Goal: Task Accomplishment & Management: Use online tool/utility

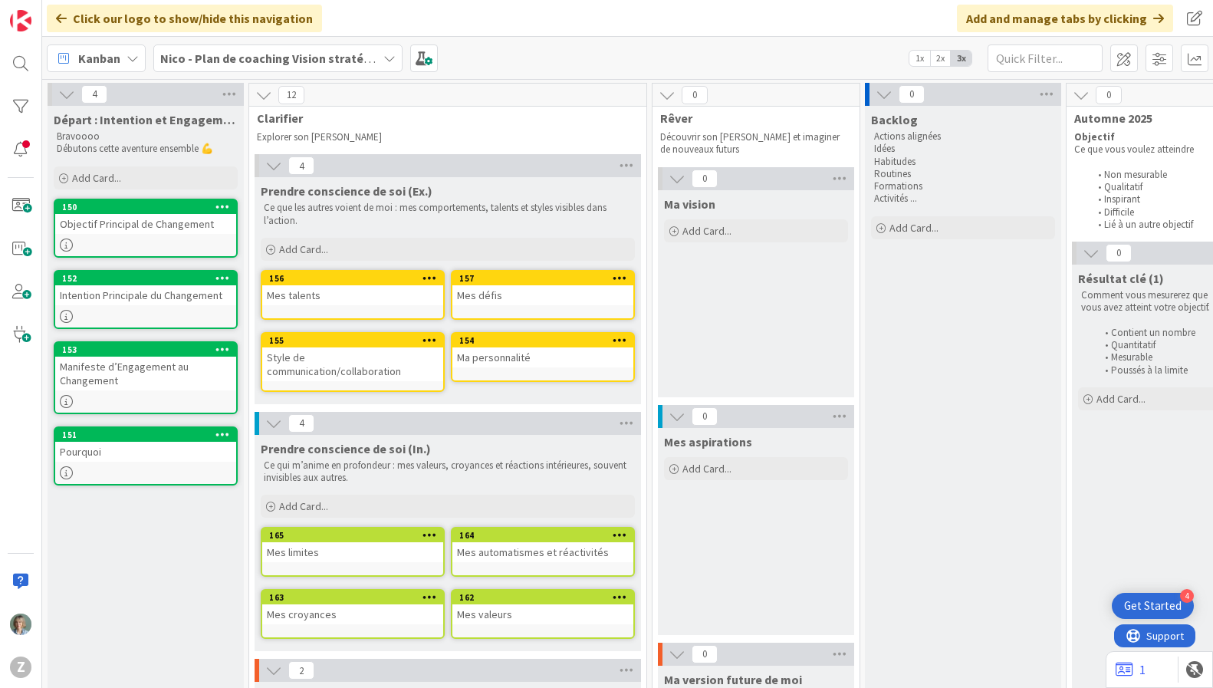
click at [1125, 60] on span at bounding box center [1124, 58] width 28 height 28
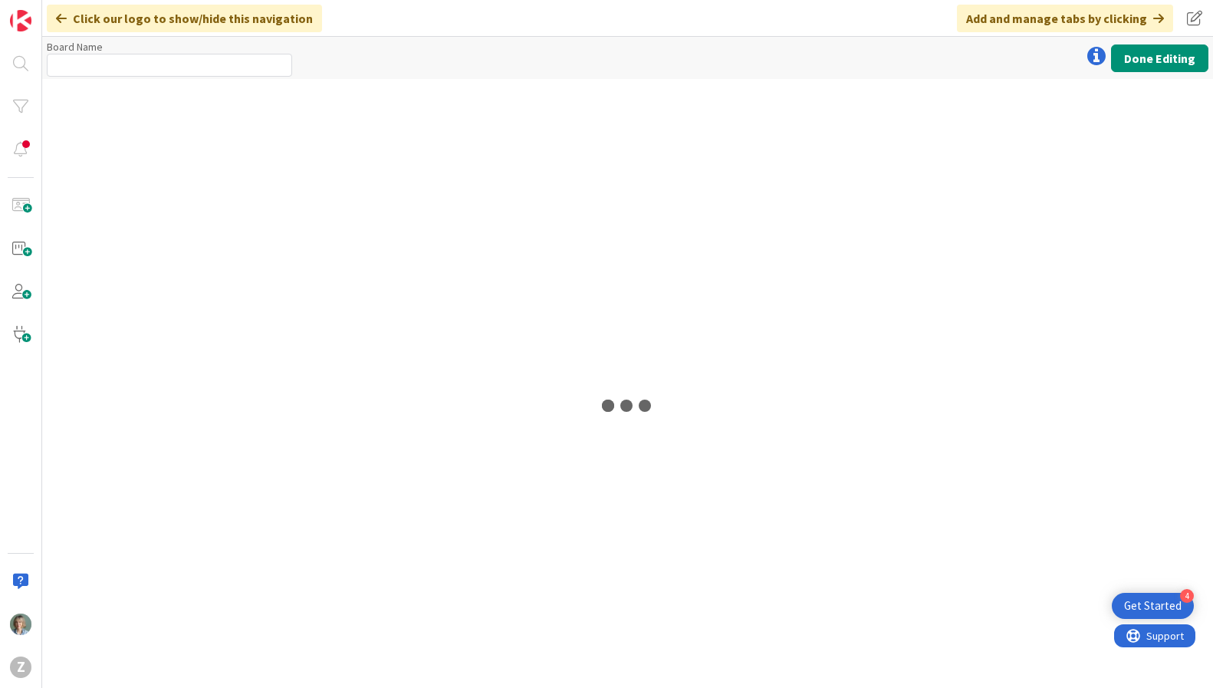
type input "Nico - Plan de coaching Vision stratégique (OKR)"
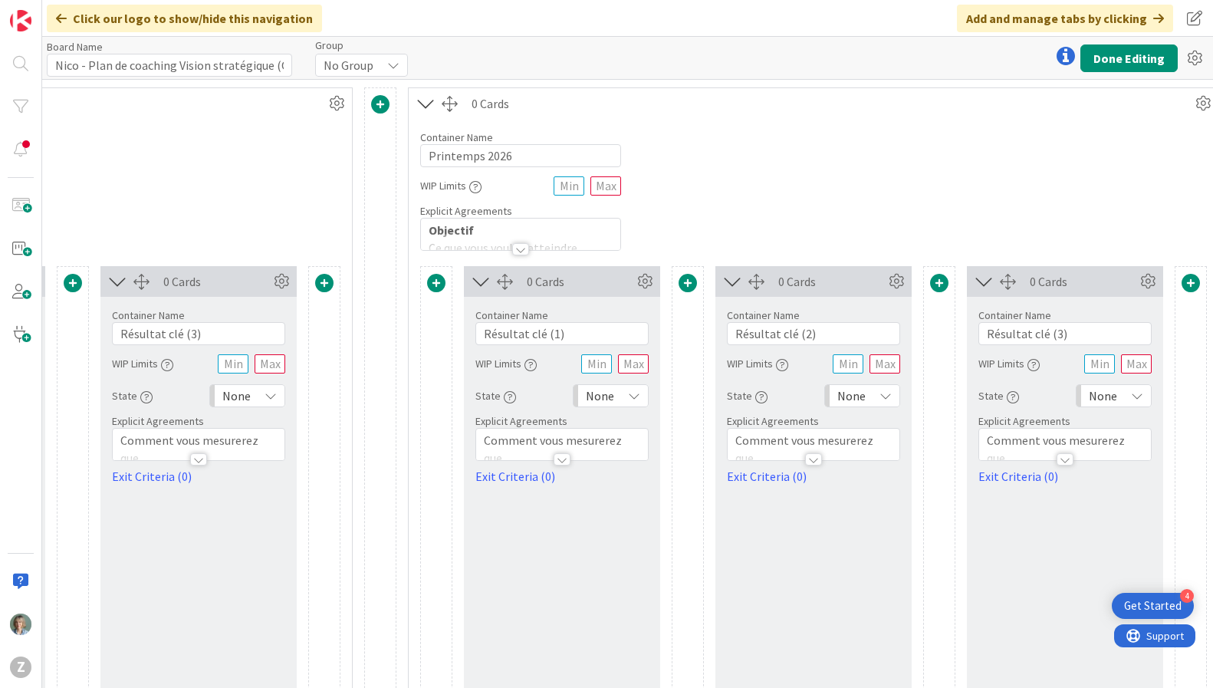
scroll to position [0, 2475]
click at [1140, 58] on button "Done Editing" at bounding box center [1129, 58] width 97 height 28
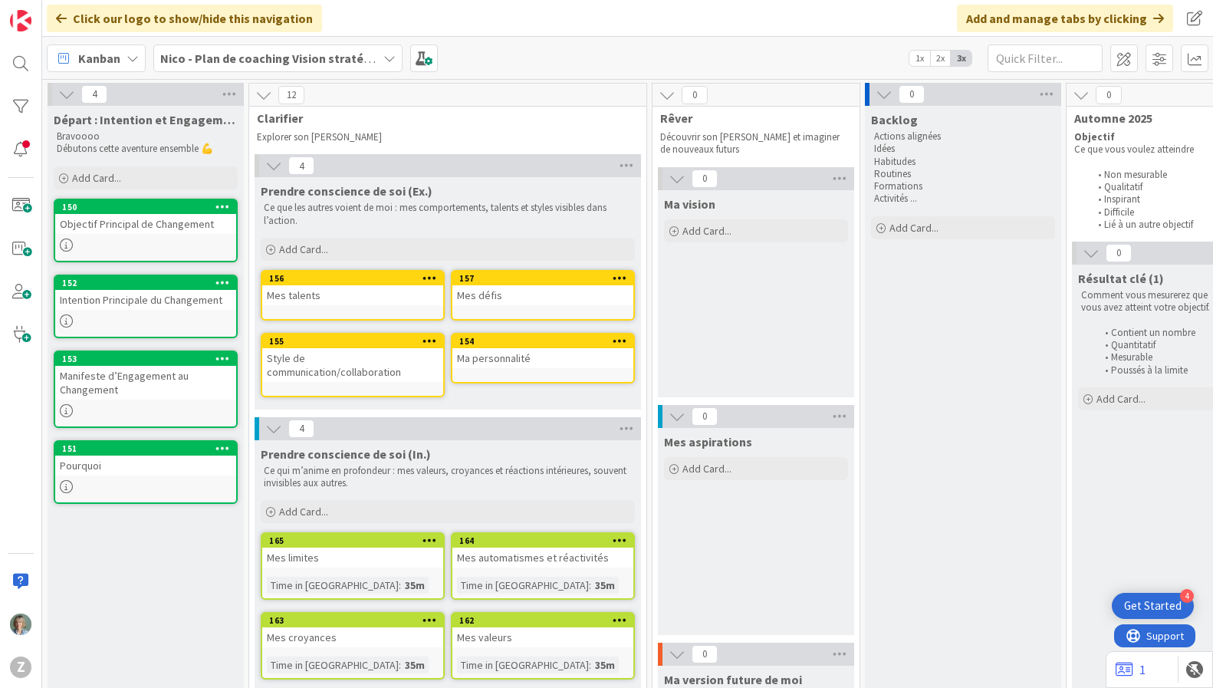
click at [165, 242] on div at bounding box center [145, 244] width 181 height 13
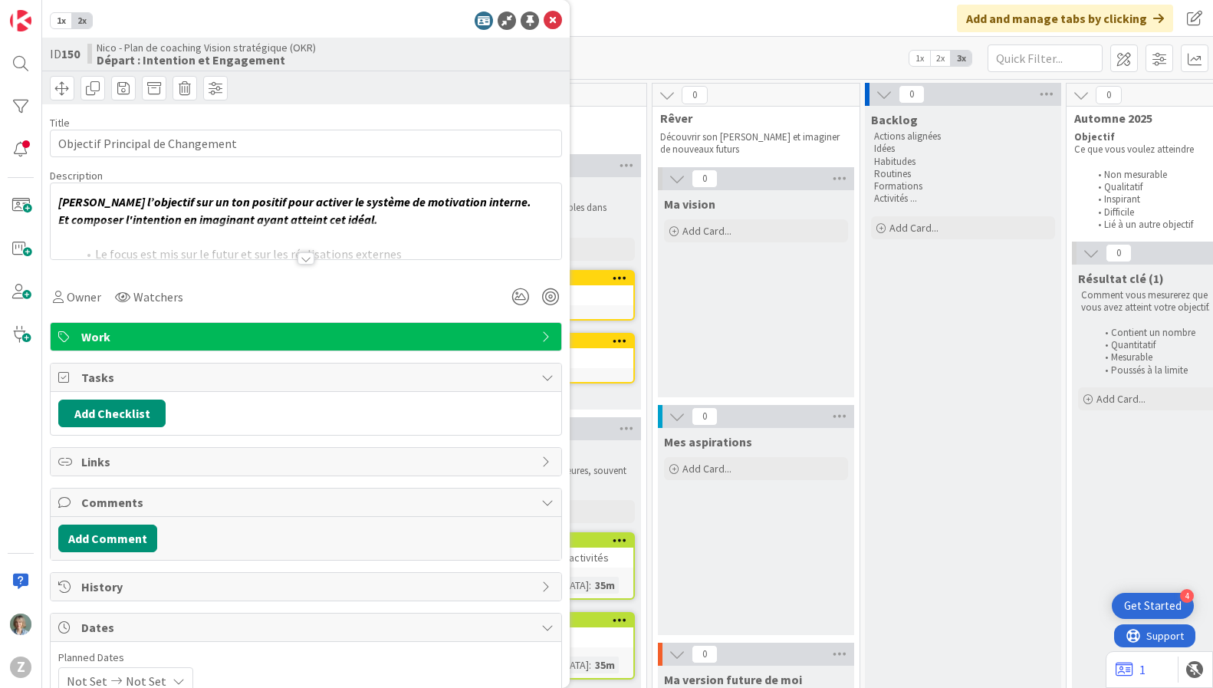
click at [473, 193] on div "[PERSON_NAME] l’objectif sur un ton positif pour activer le système de motivati…" at bounding box center [306, 221] width 511 height 76
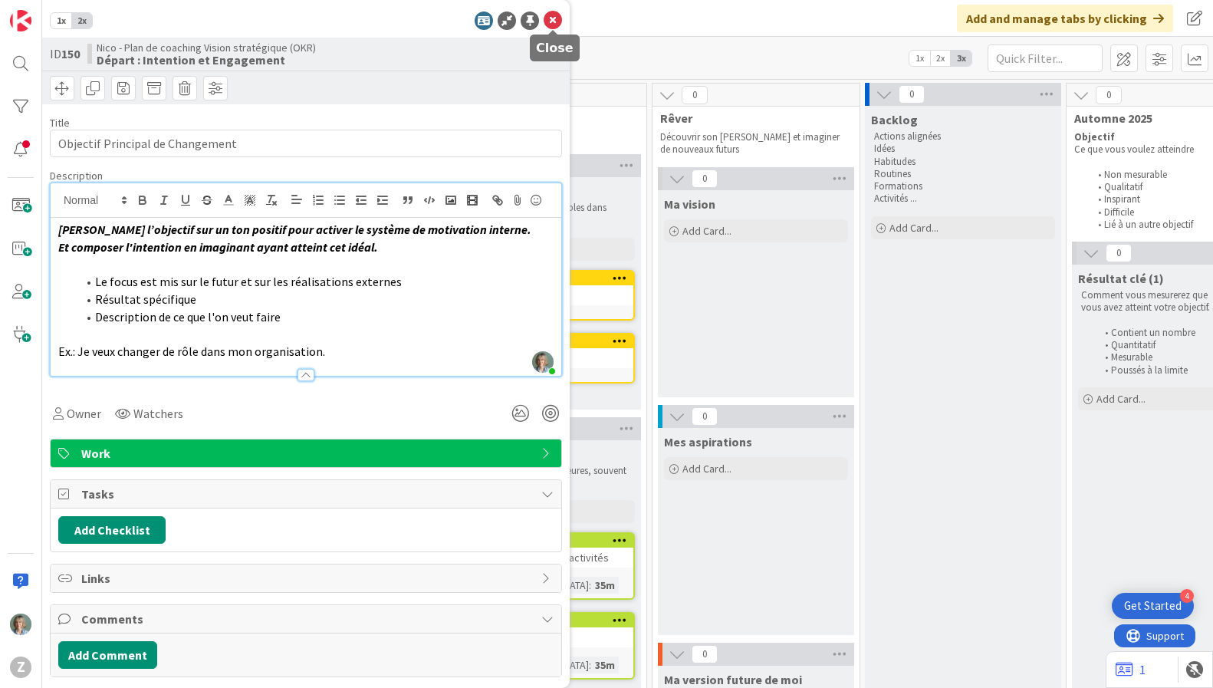
click at [553, 18] on icon at bounding box center [553, 21] width 18 height 18
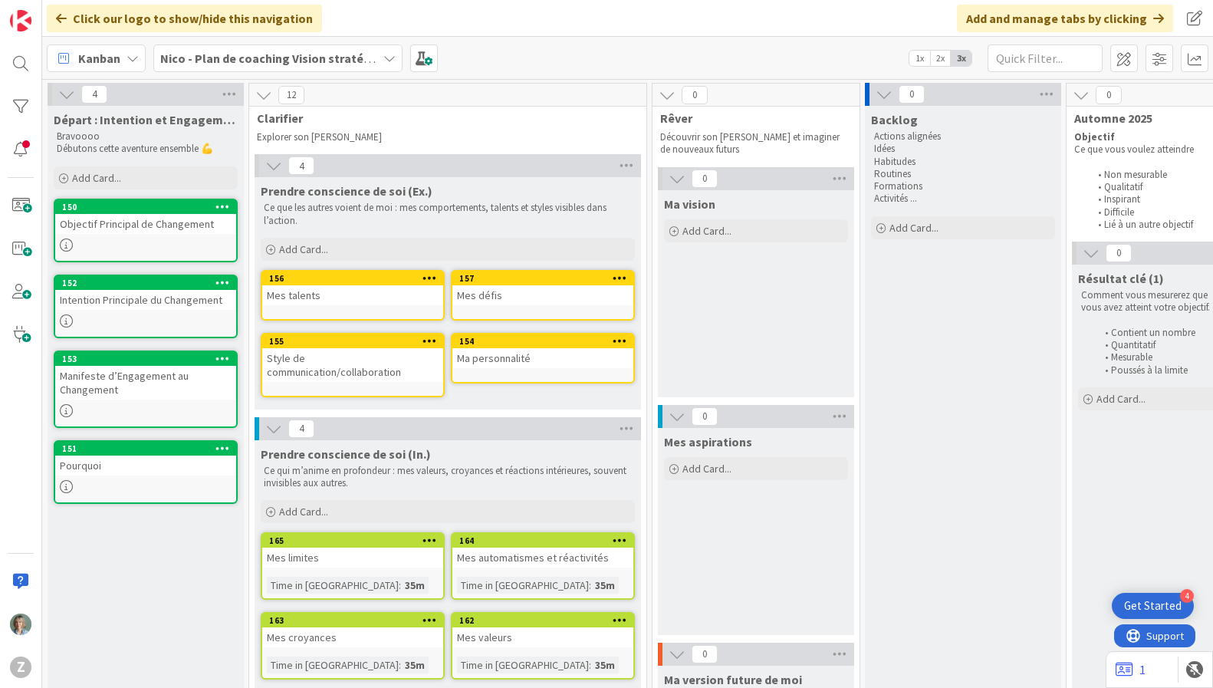
click at [199, 318] on div at bounding box center [145, 320] width 181 height 13
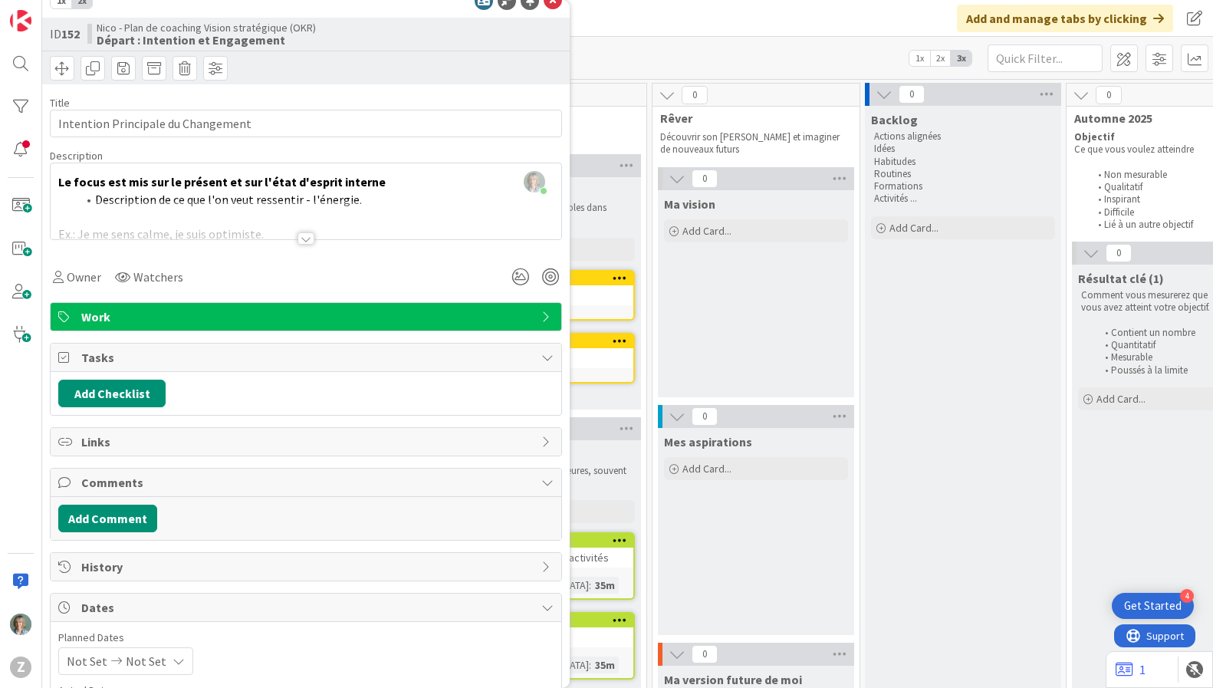
scroll to position [23, 0]
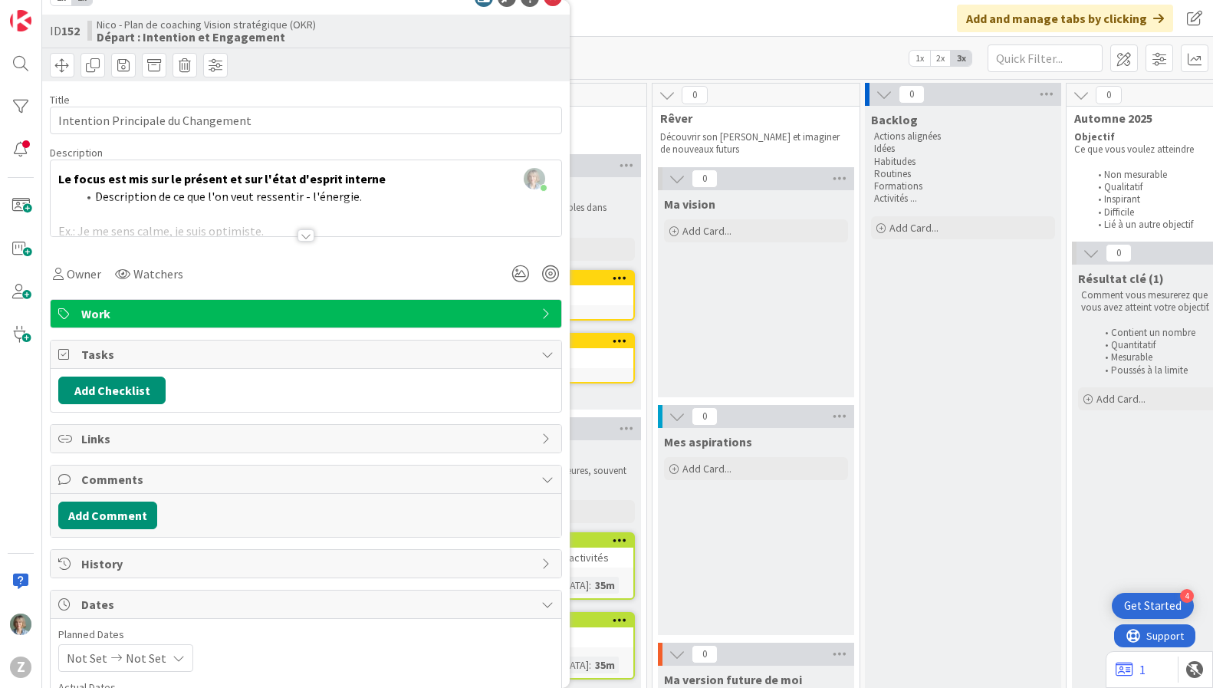
click at [358, 214] on div at bounding box center [306, 216] width 511 height 39
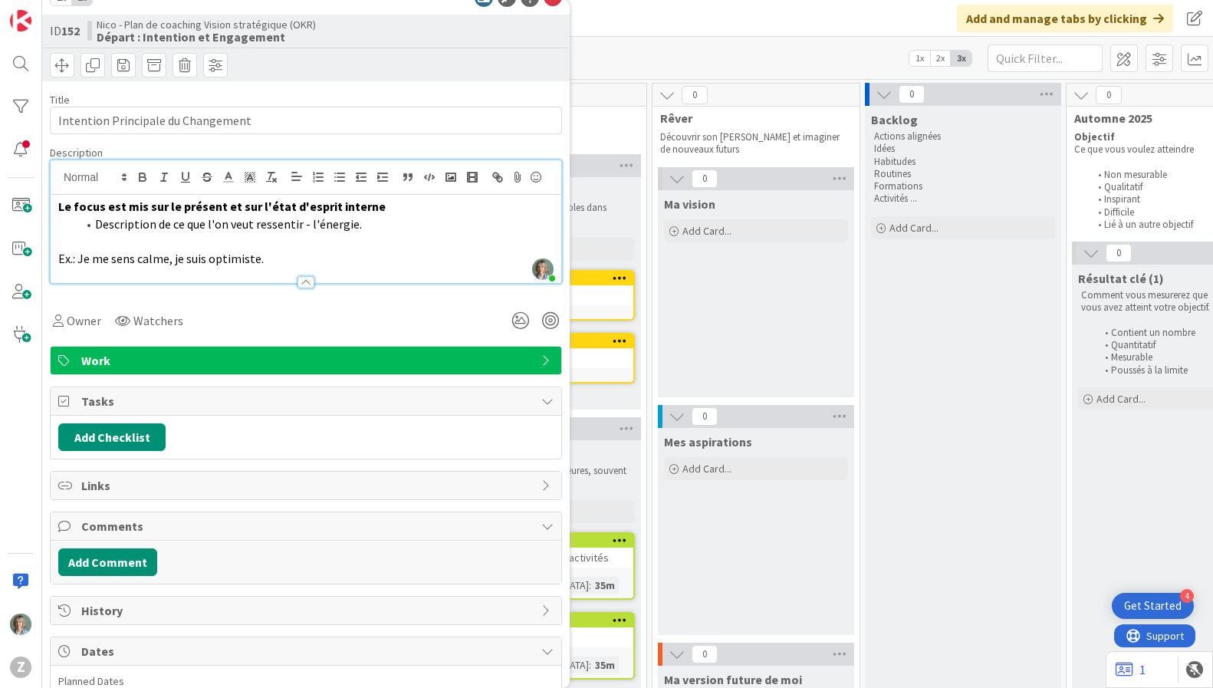
scroll to position [0, 0]
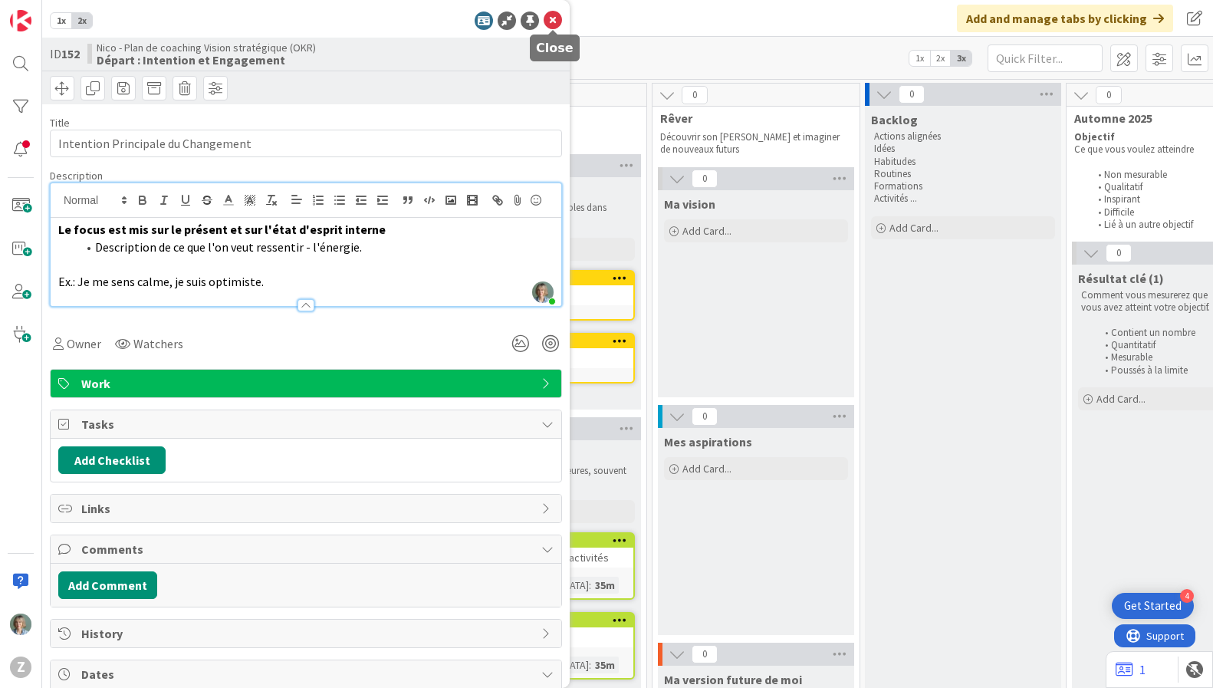
click at [555, 25] on icon at bounding box center [553, 21] width 18 height 18
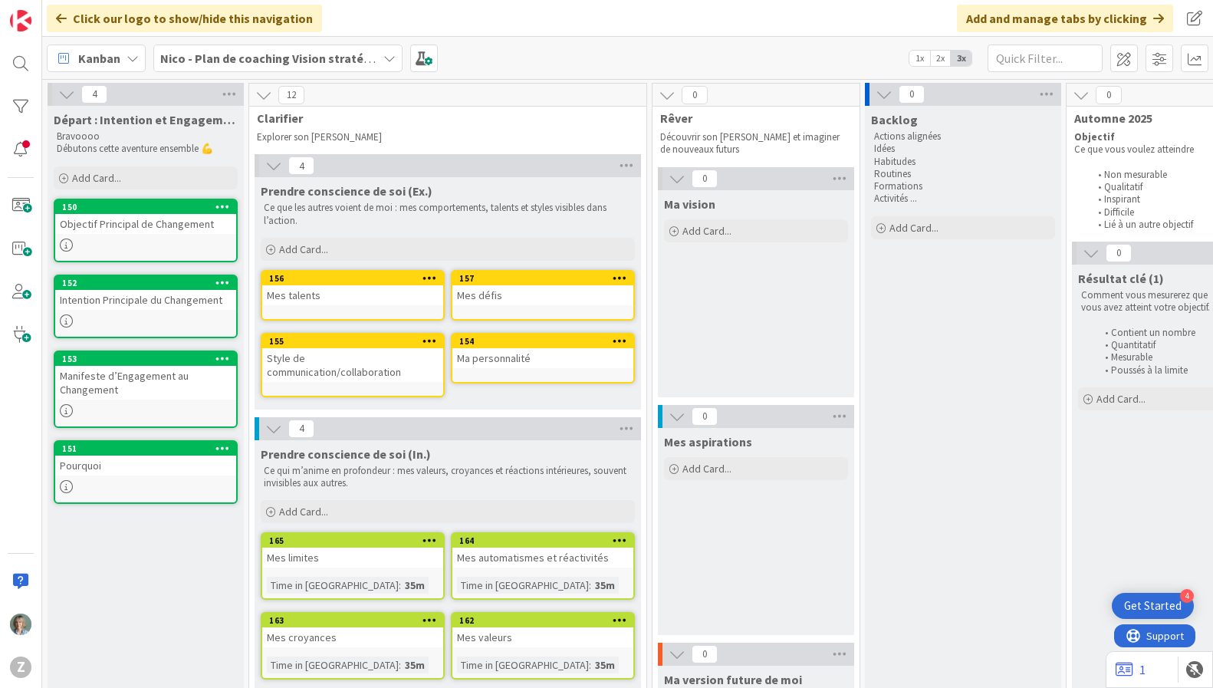
click at [189, 404] on div at bounding box center [145, 410] width 181 height 13
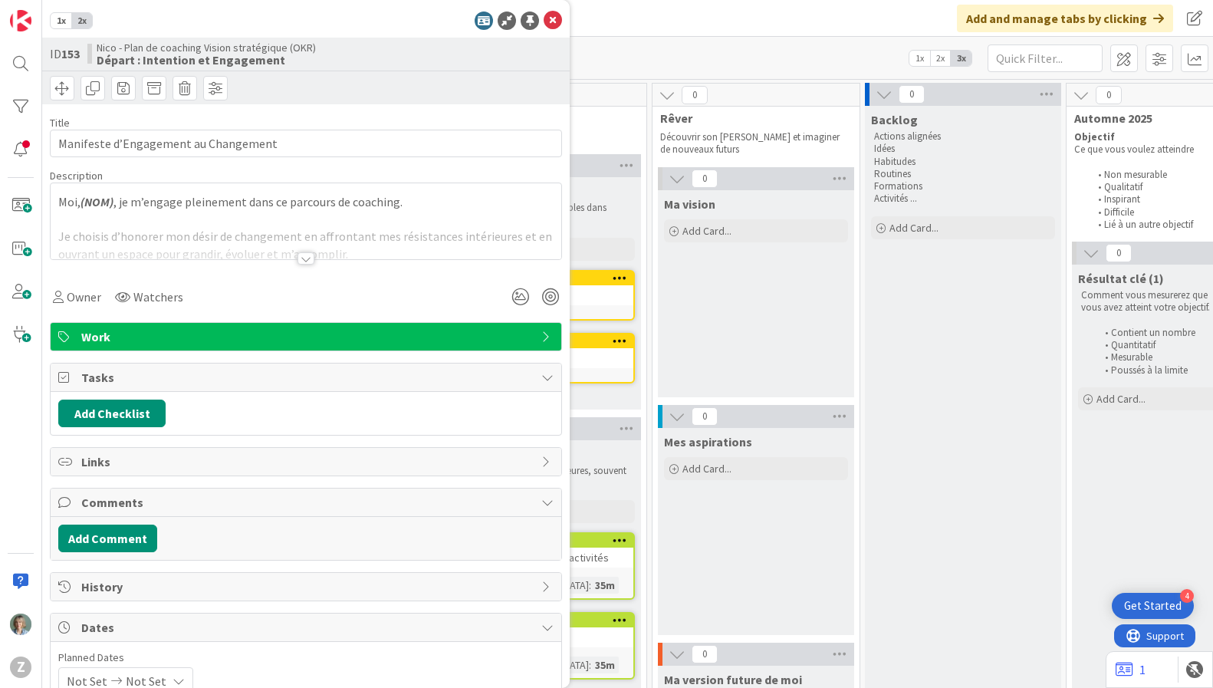
click at [344, 220] on div at bounding box center [306, 239] width 511 height 39
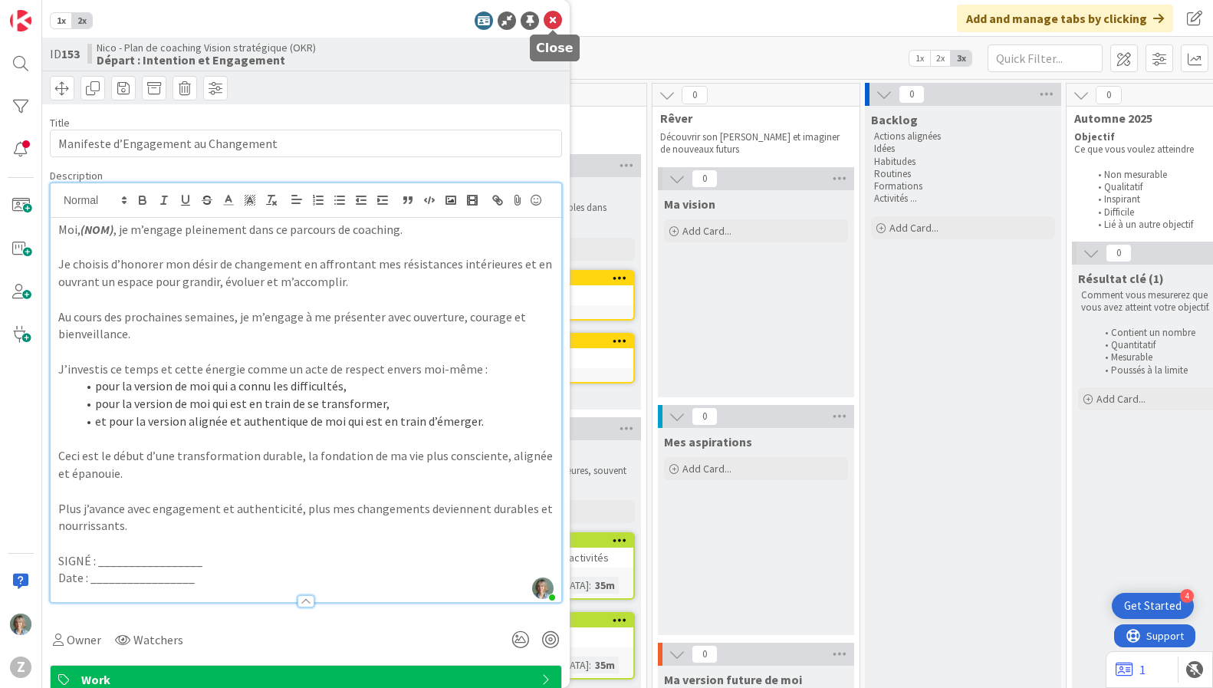
click at [556, 22] on icon at bounding box center [553, 21] width 18 height 18
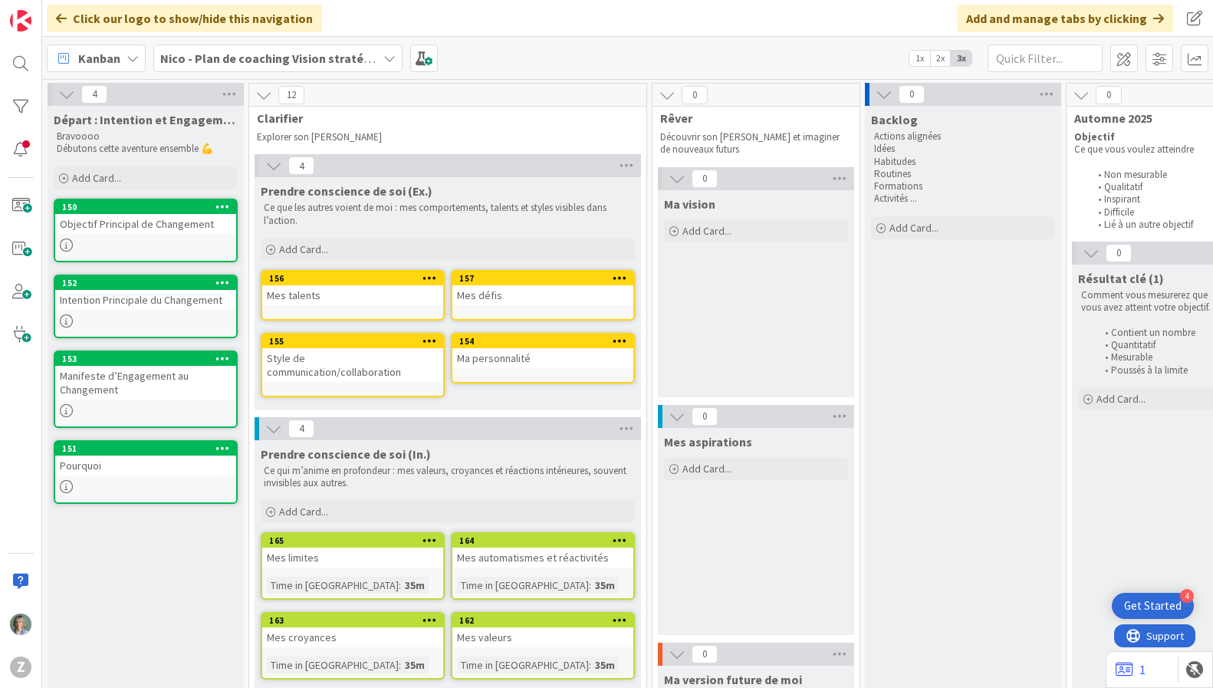
click at [176, 480] on div at bounding box center [145, 486] width 181 height 13
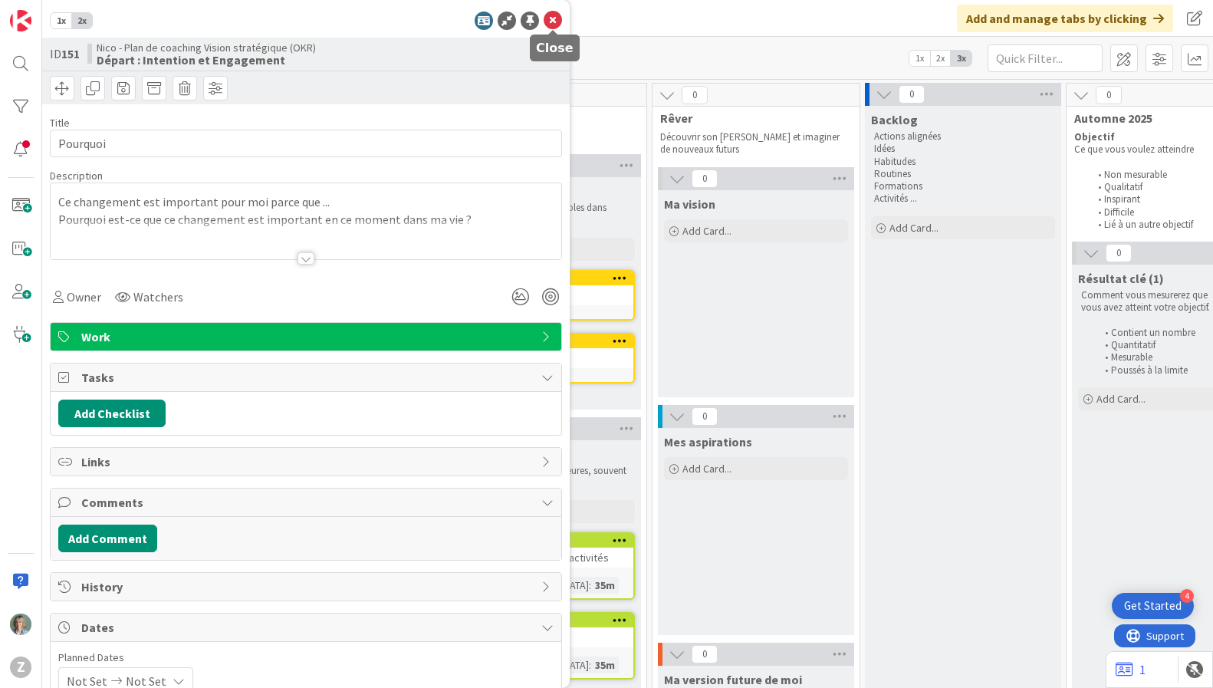
click at [553, 26] on icon at bounding box center [553, 21] width 18 height 18
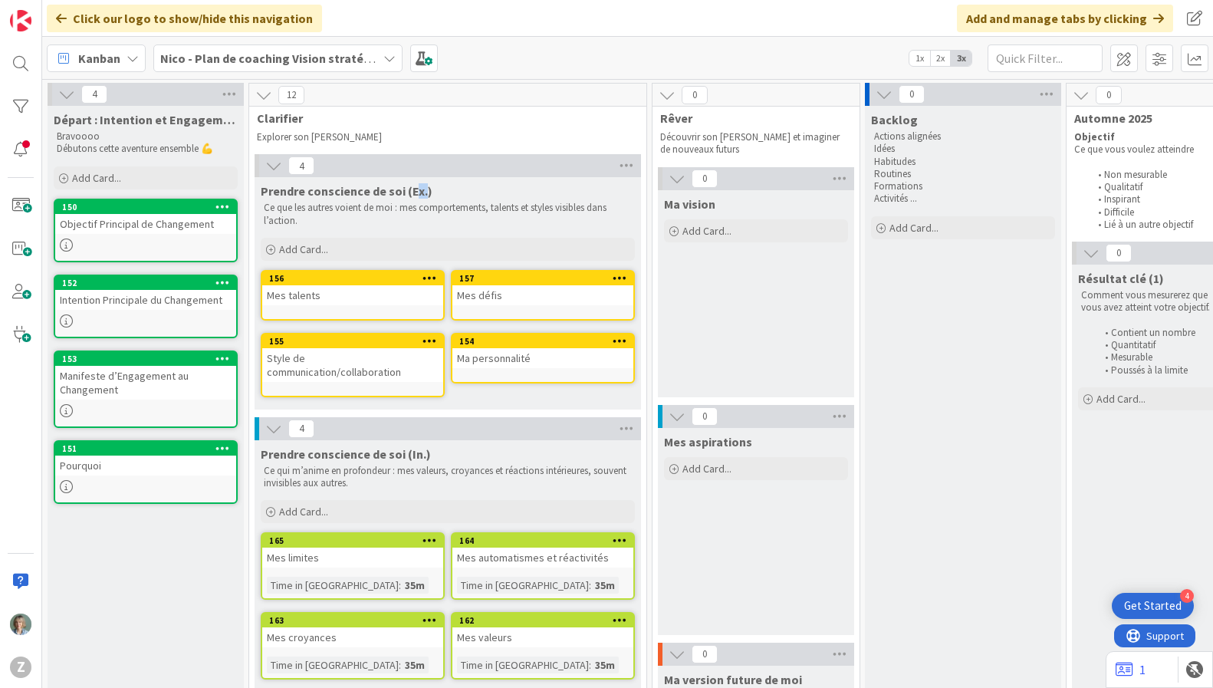
drag, startPoint x: 411, startPoint y: 190, endPoint x: 423, endPoint y: 190, distance: 12.3
click at [423, 190] on span "Prendre conscience de soi (Ex.)" at bounding box center [347, 190] width 172 height 15
click at [67, 97] on icon at bounding box center [66, 94] width 17 height 17
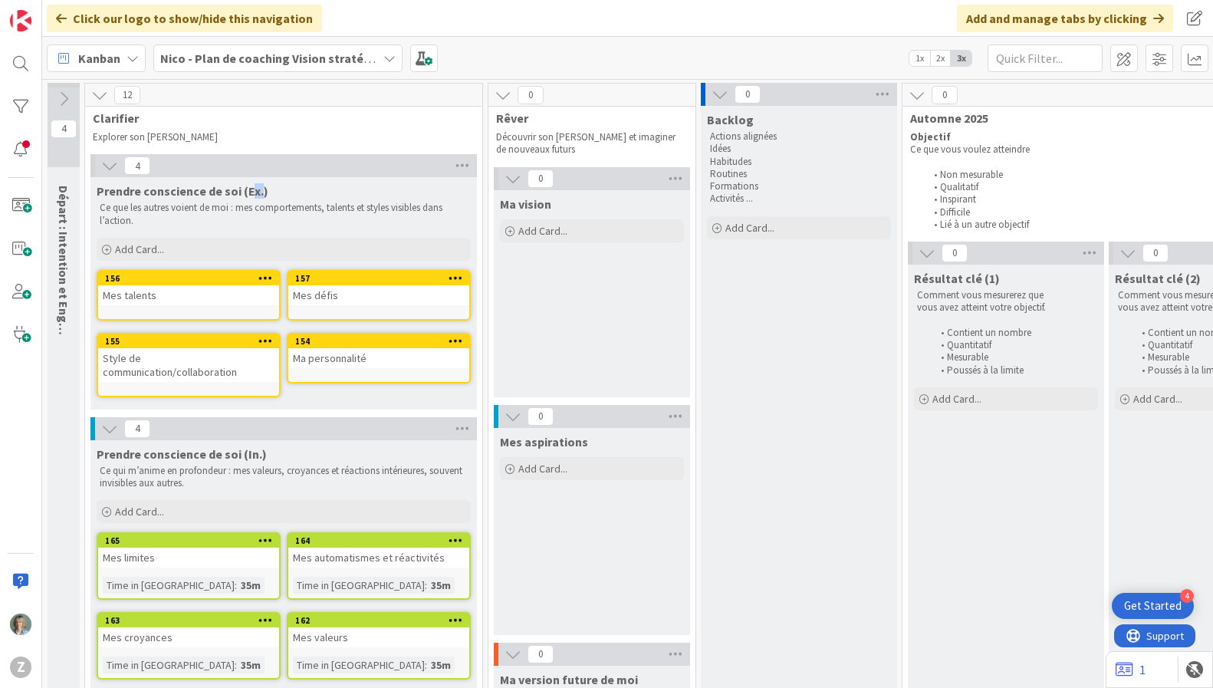
click at [98, 96] on icon at bounding box center [99, 95] width 17 height 17
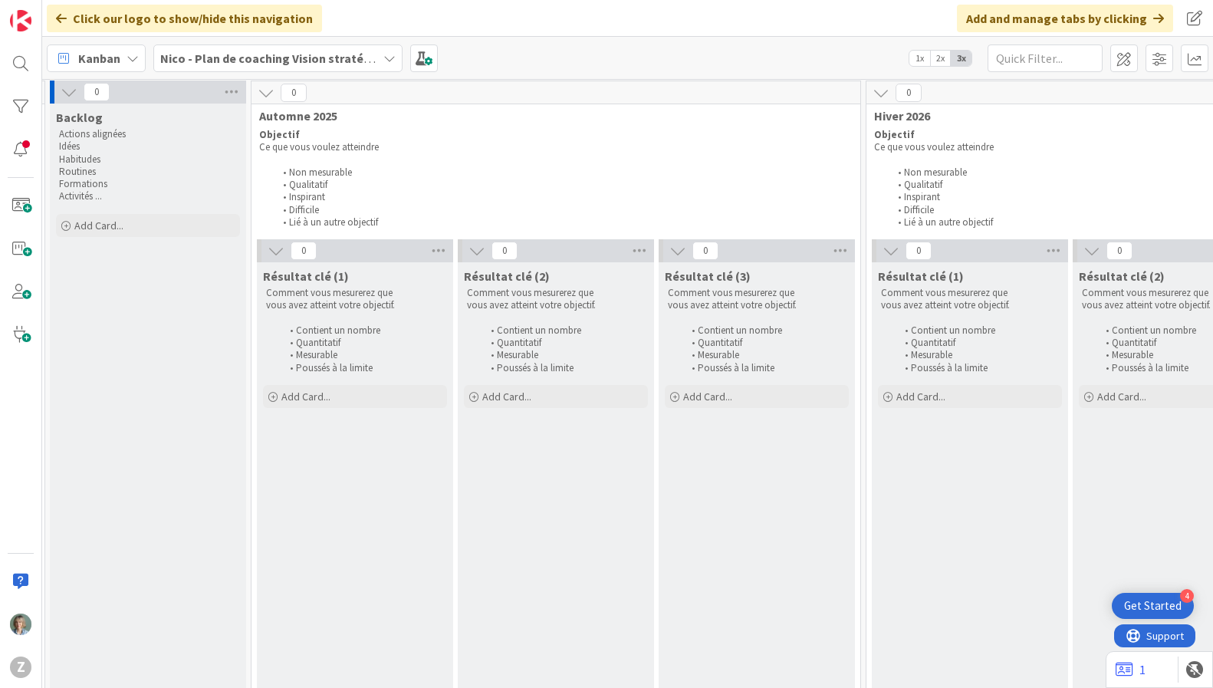
scroll to position [2, 283]
click at [128, 139] on p "Actions alignées" at bounding box center [150, 134] width 178 height 12
click at [117, 196] on p "Activités ..." at bounding box center [150, 196] width 178 height 12
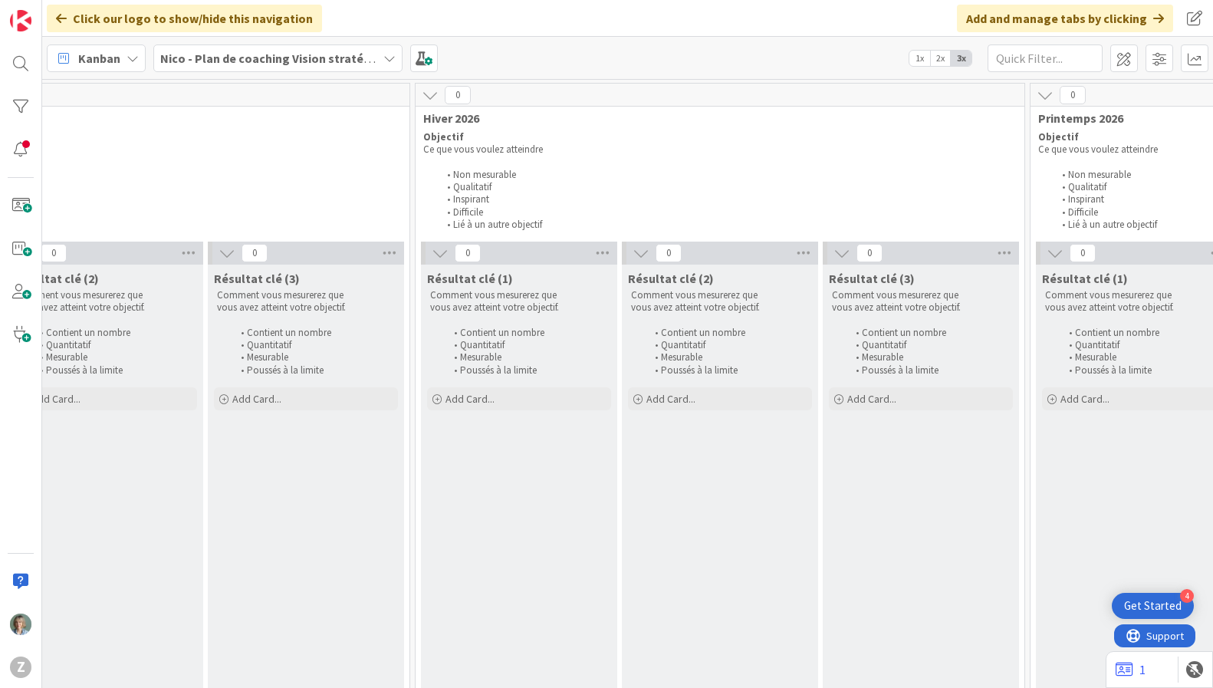
scroll to position [0, 754]
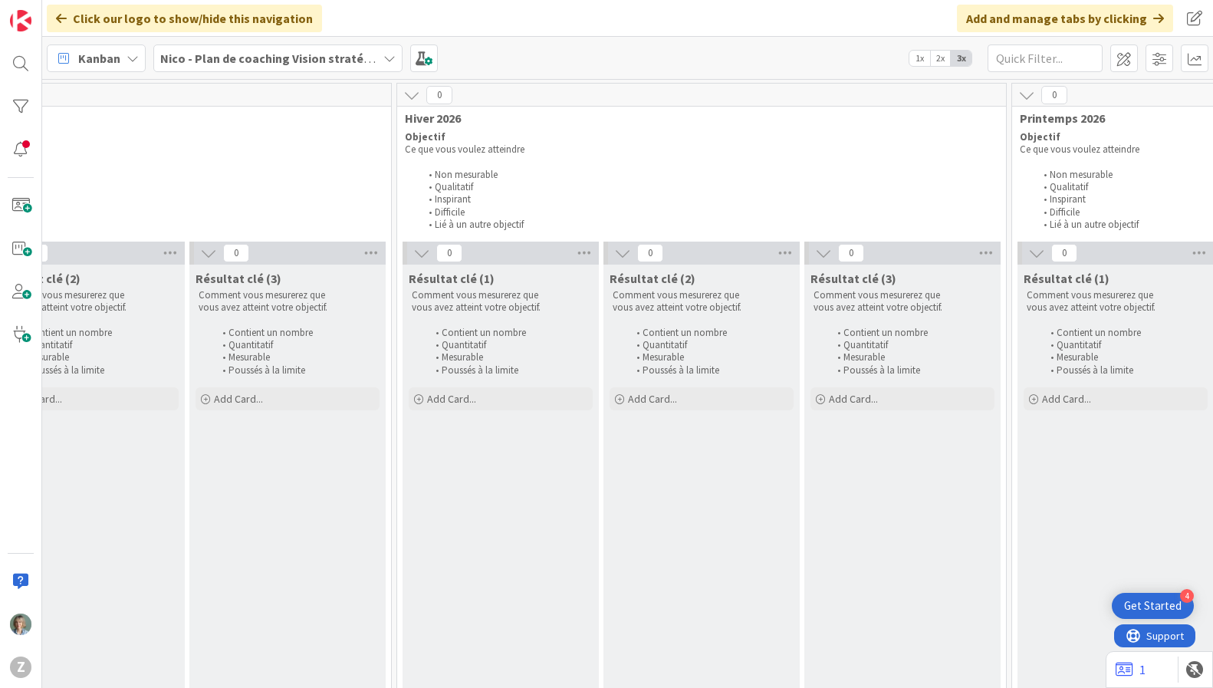
click at [653, 224] on li "Lié à un autre objectif" at bounding box center [705, 225] width 571 height 12
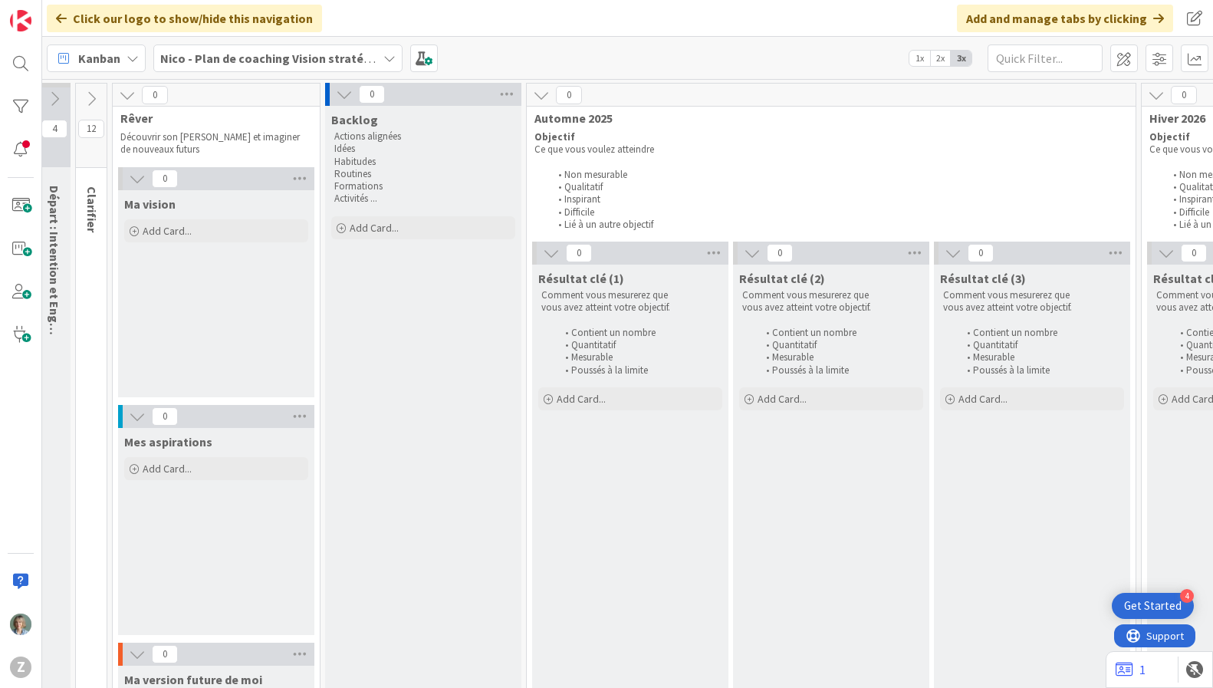
scroll to position [0, 11]
click at [204, 232] on div "Add Card..." at bounding box center [215, 230] width 184 height 23
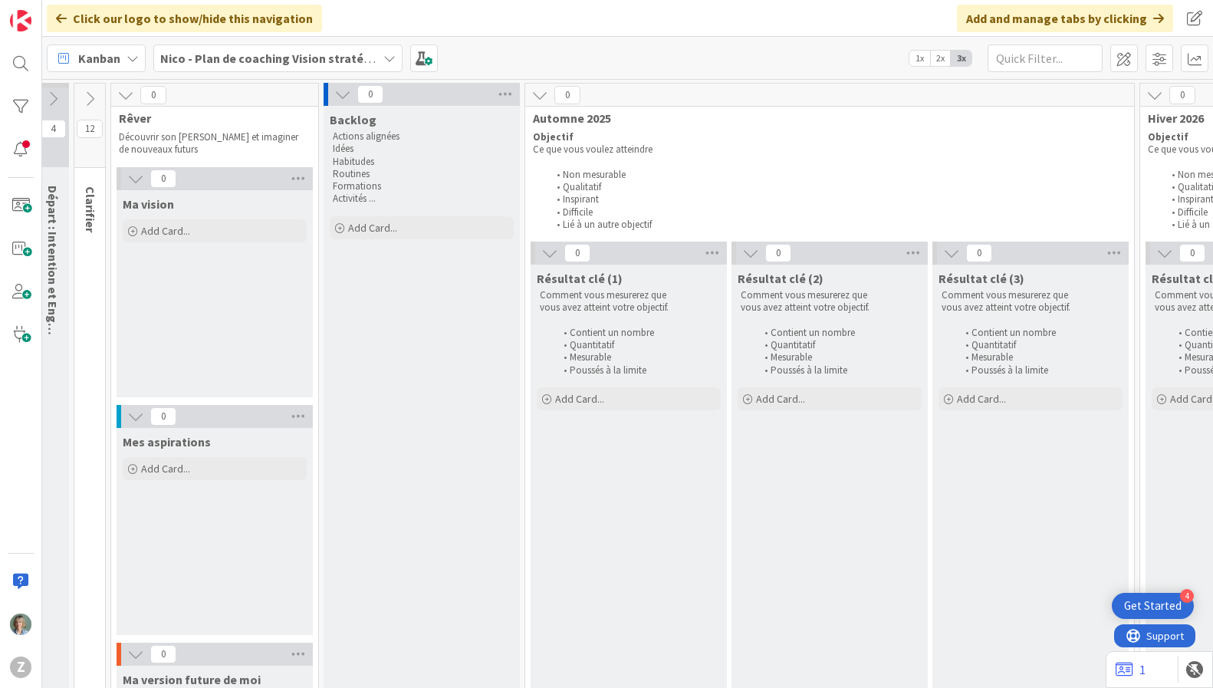
scroll to position [0, 0]
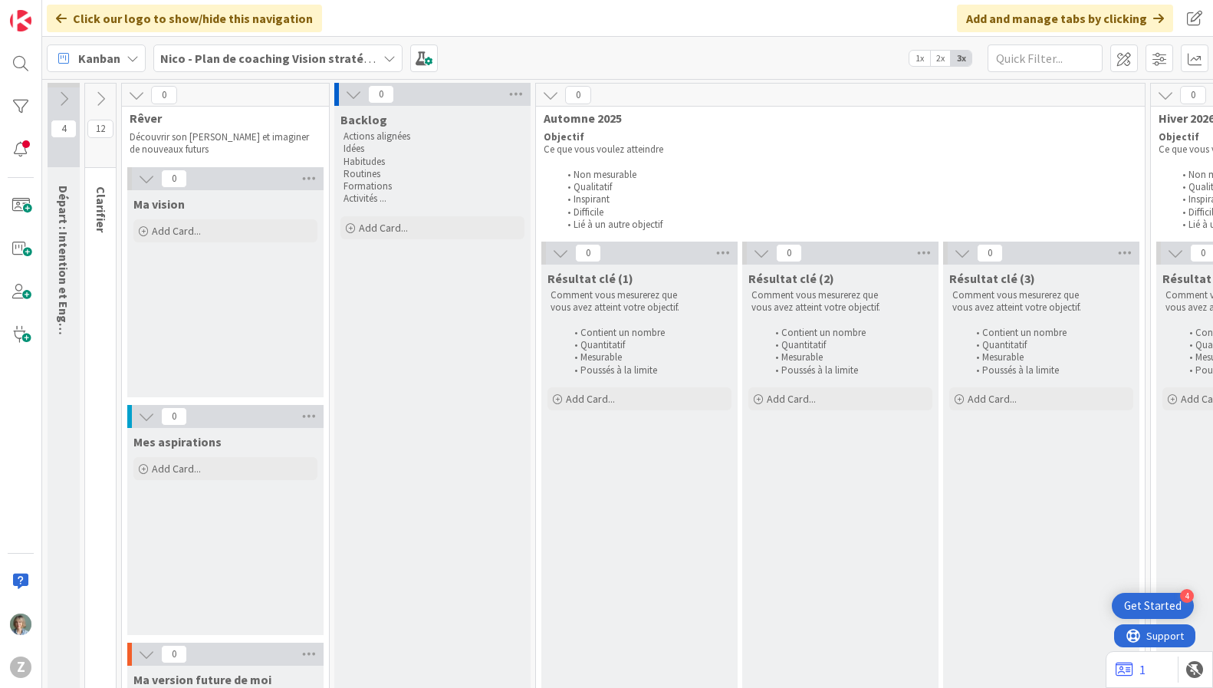
click at [100, 99] on icon at bounding box center [100, 98] width 17 height 17
